Goal: Task Accomplishment & Management: Complete application form

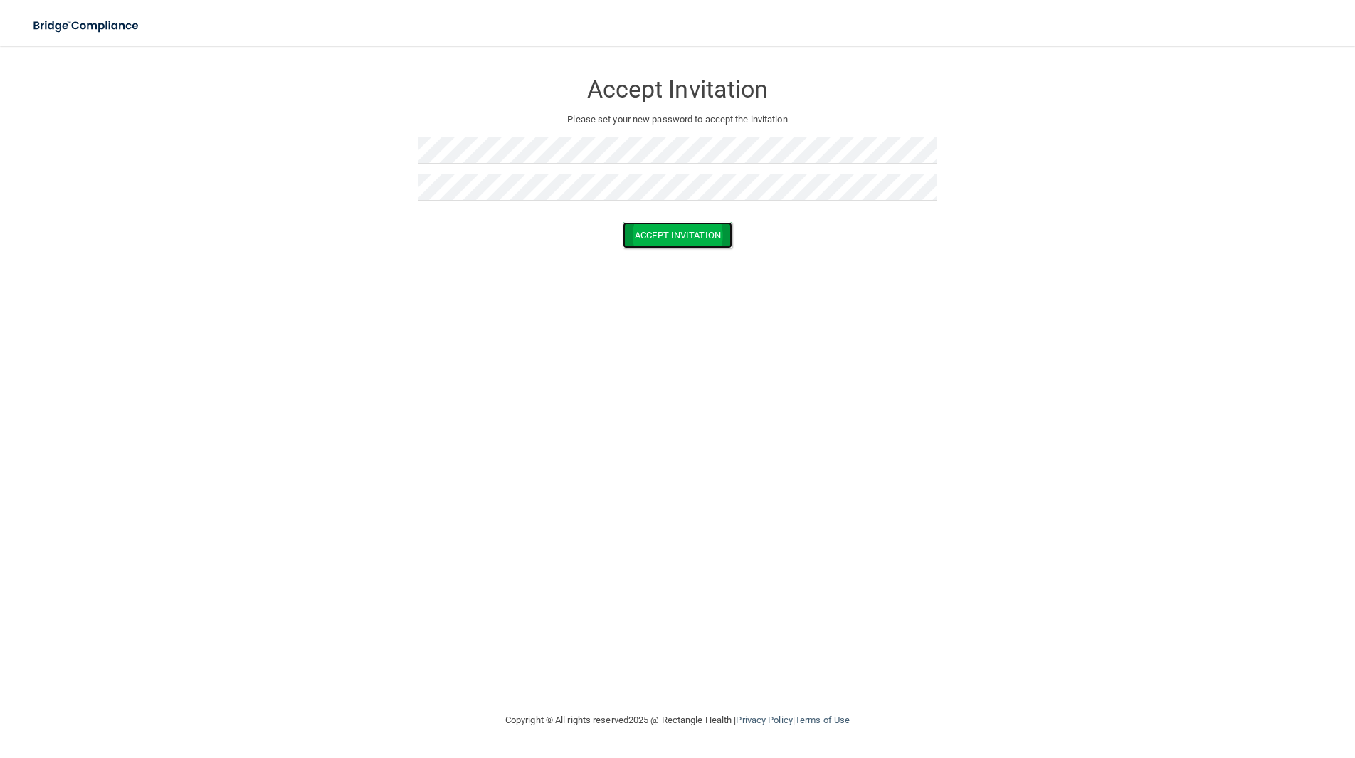
click at [711, 233] on button "Accept Invitation" at bounding box center [678, 235] width 110 height 26
click at [692, 252] on button "Accept Invitation" at bounding box center [678, 256] width 110 height 26
click at [645, 240] on button "Accept Invitation" at bounding box center [678, 235] width 110 height 26
click at [665, 254] on button "Accept Invitation" at bounding box center [678, 256] width 110 height 26
